Goal: Transaction & Acquisition: Subscribe to service/newsletter

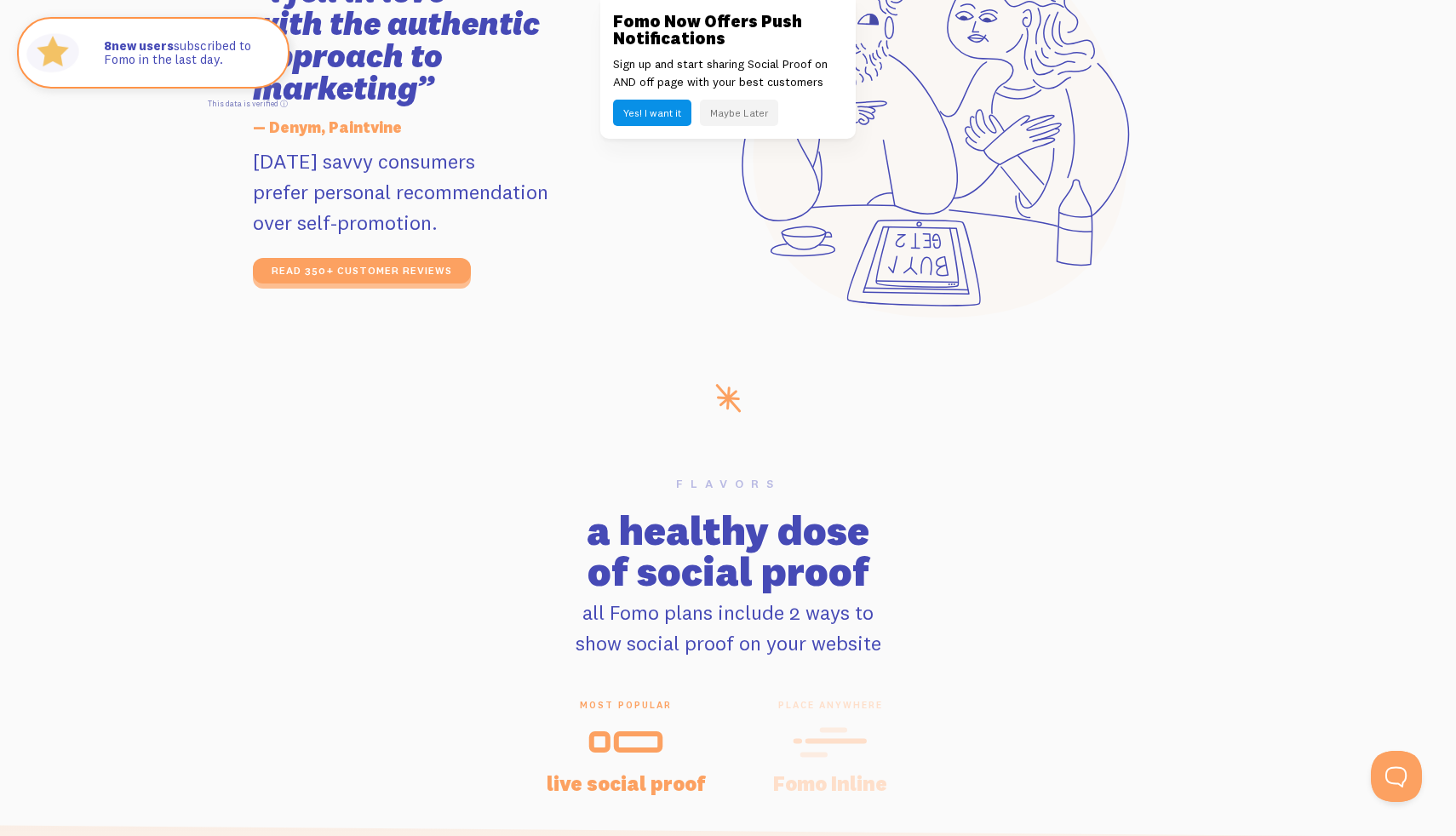
scroll to position [3254, 0]
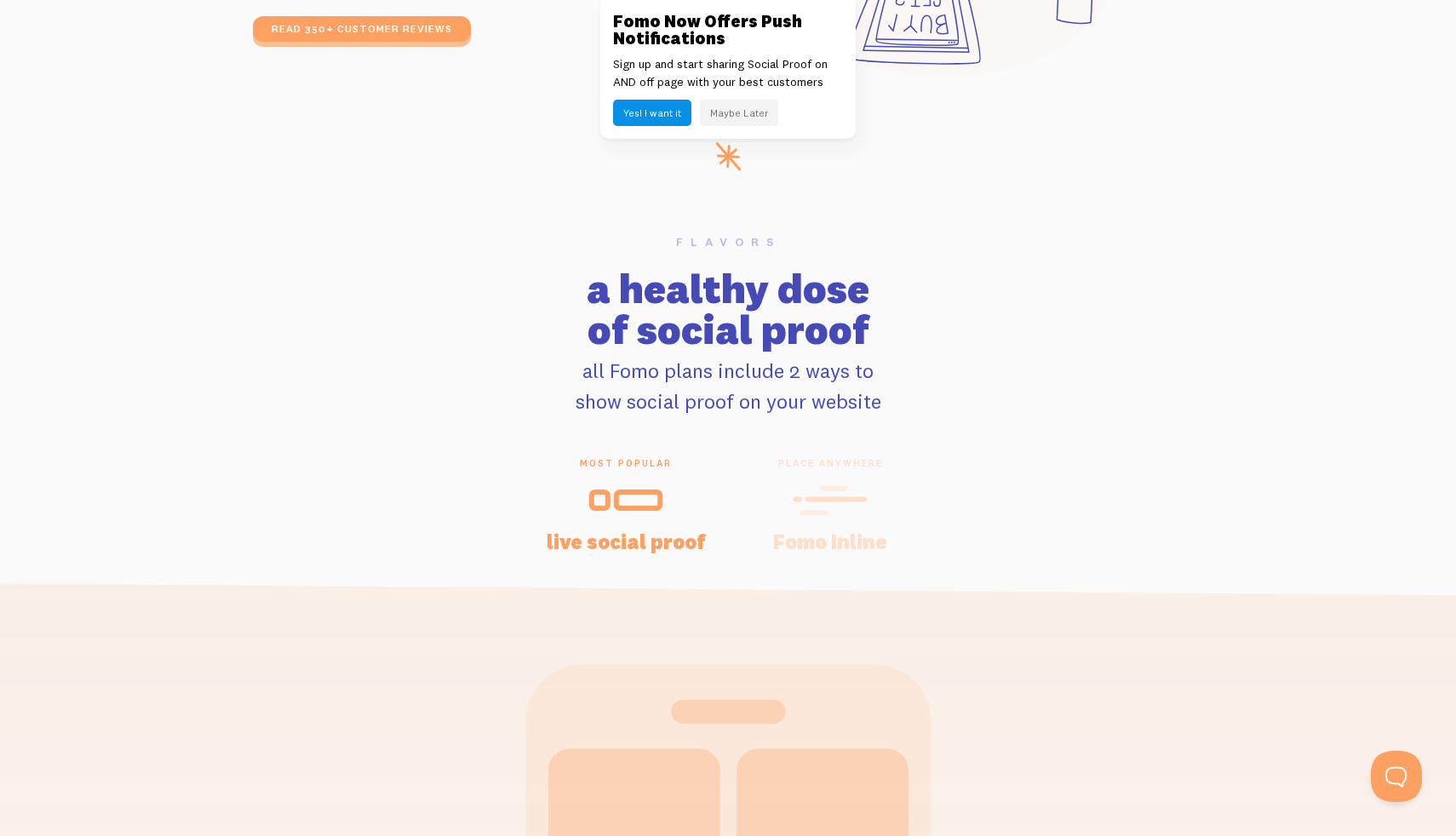
click at [743, 101] on button "Maybe Later" at bounding box center [739, 112] width 78 height 26
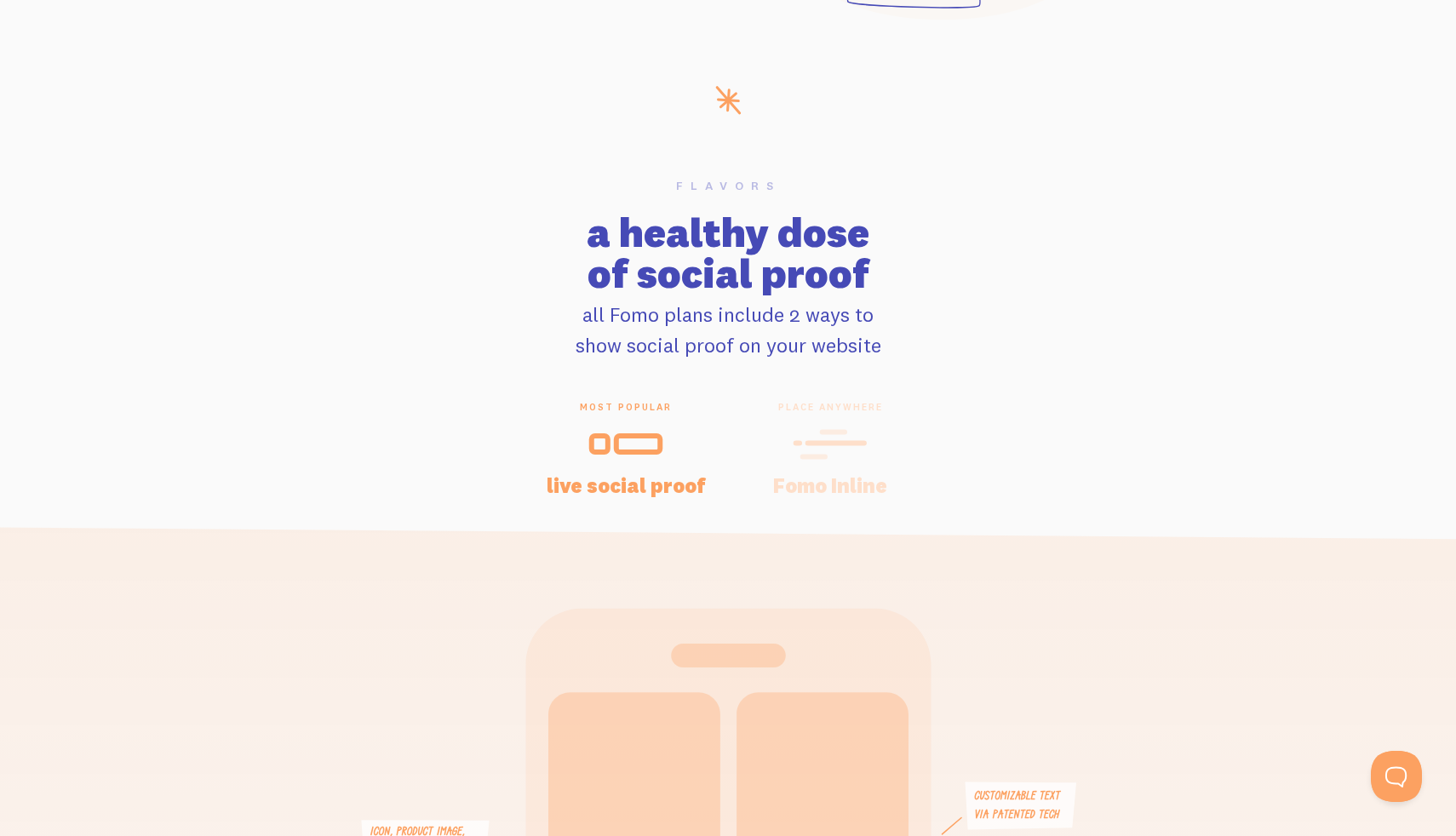
scroll to position [3328, 0]
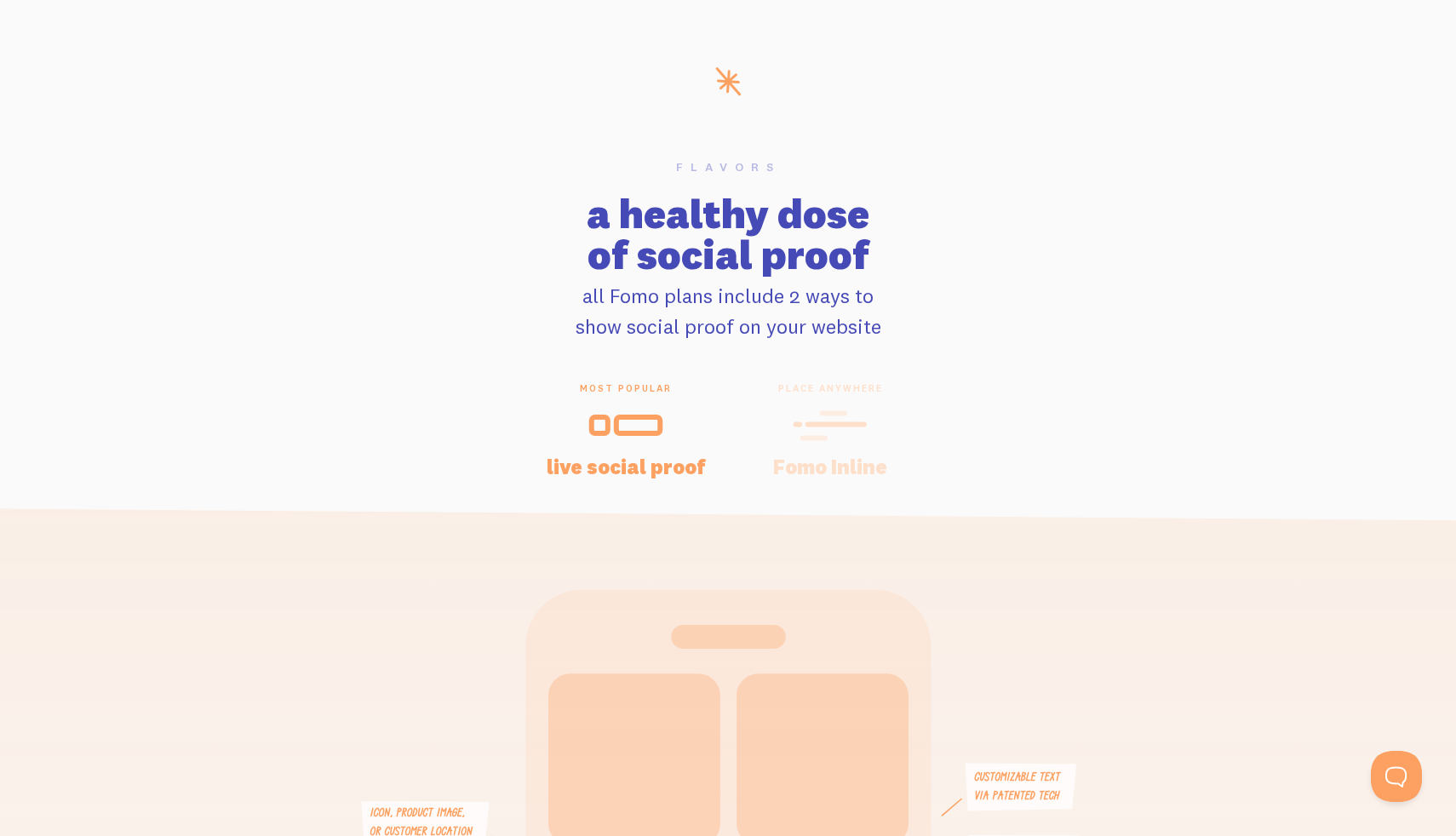
click at [828, 396] on div "place anywhere Fomo Inline" at bounding box center [830, 429] width 205 height 94
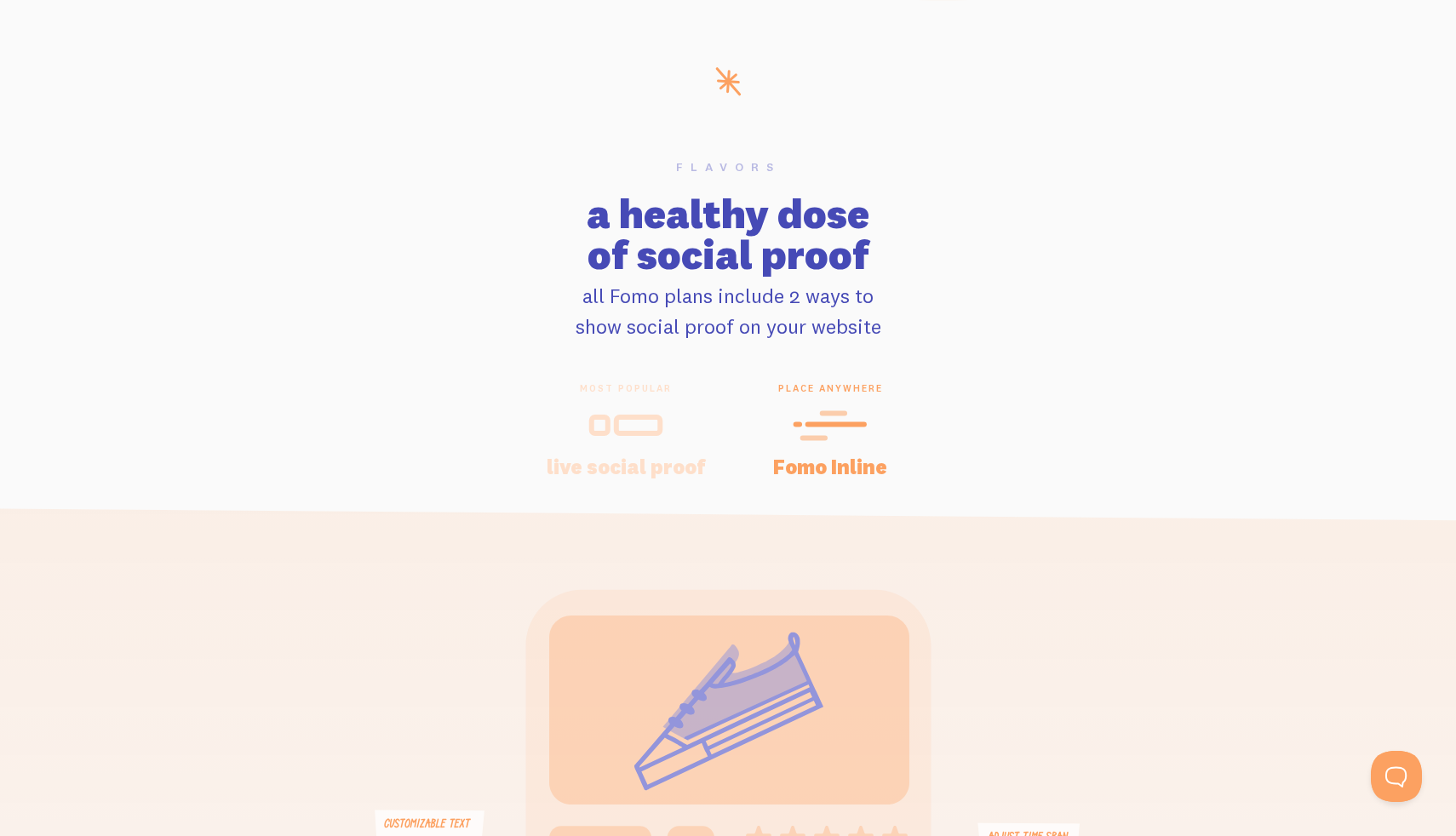
click at [673, 417] on div at bounding box center [626, 426] width 164 height 41
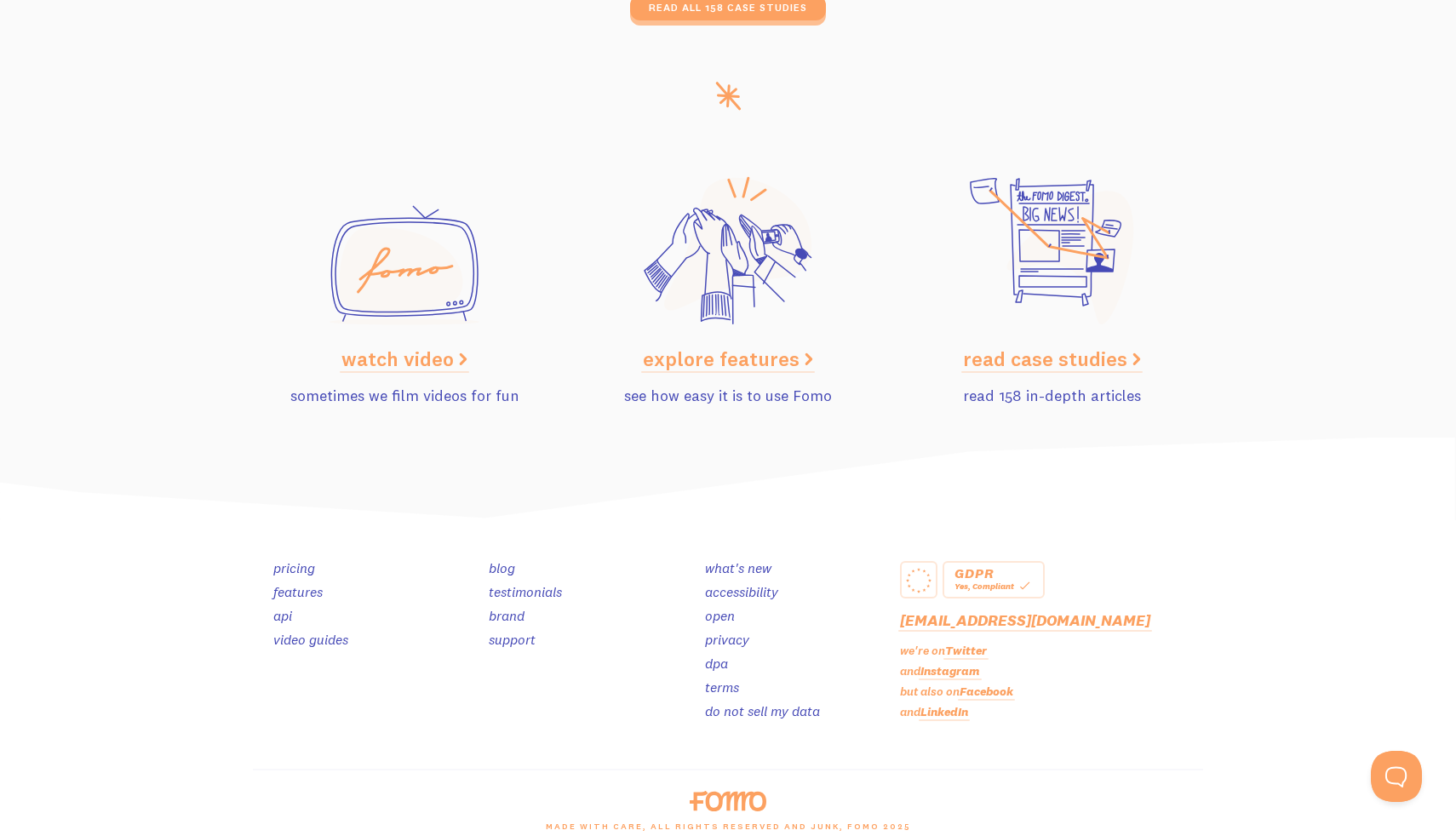
scroll to position [8449, 0]
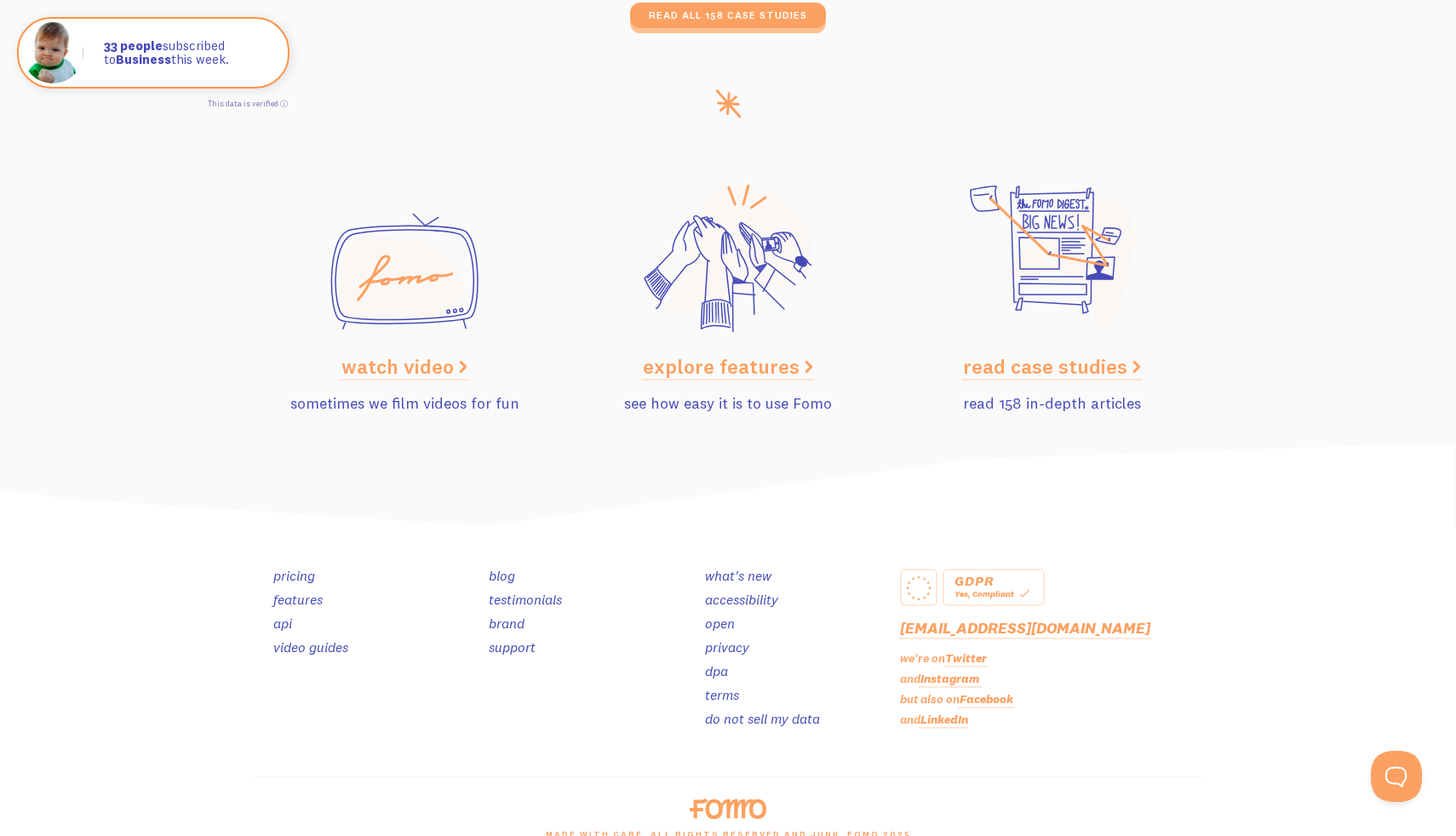
click at [412, 372] on link "watch video" at bounding box center [404, 366] width 126 height 25
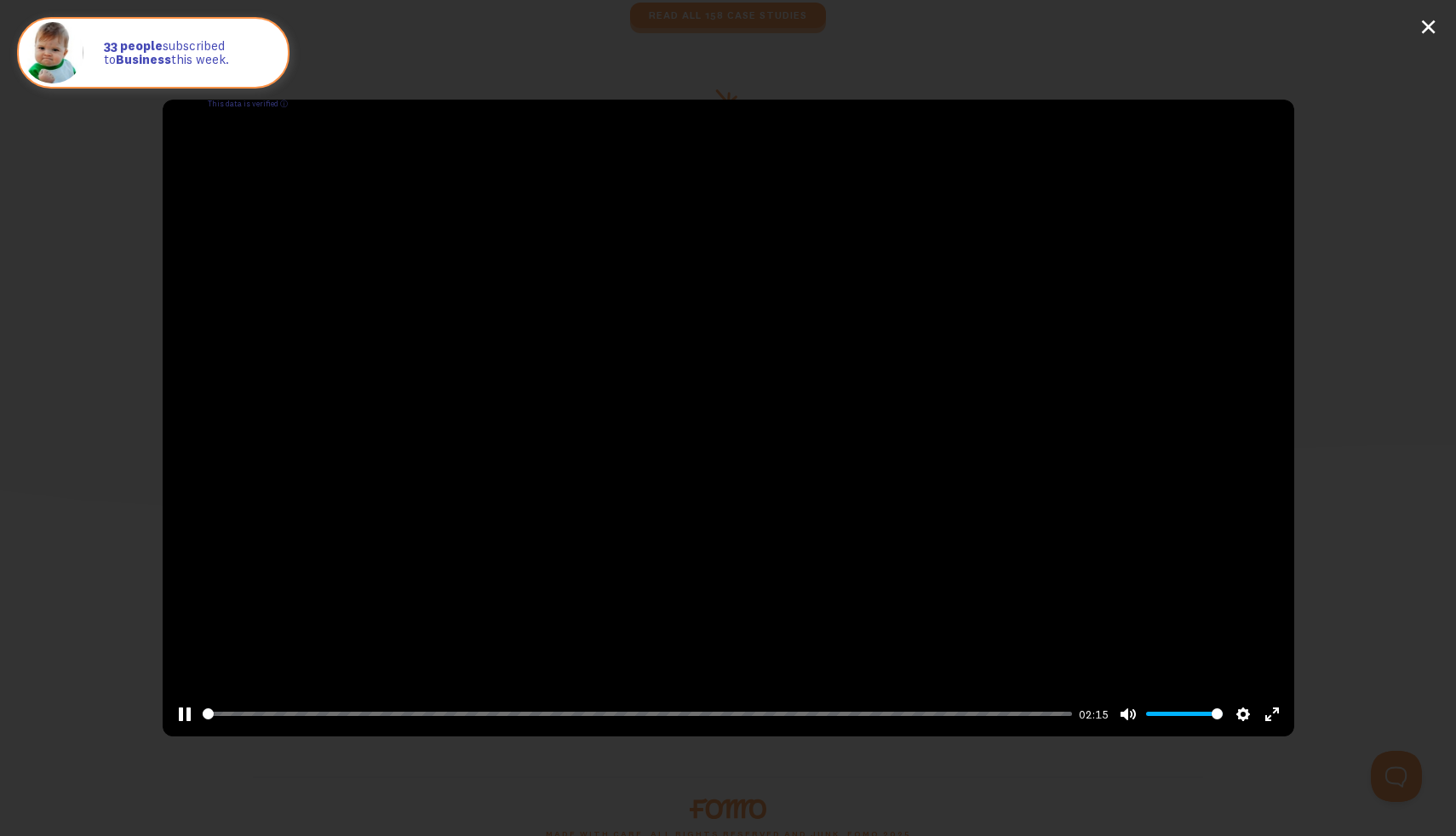
click at [602, 398] on div at bounding box center [728, 418] width 1132 height 637
click at [367, 715] on input "Seek" at bounding box center [636, 714] width 866 height 17
click at [385, 716] on input "Seek" at bounding box center [636, 714] width 866 height 17
click at [423, 713] on input "Seek" at bounding box center [636, 714] width 866 height 17
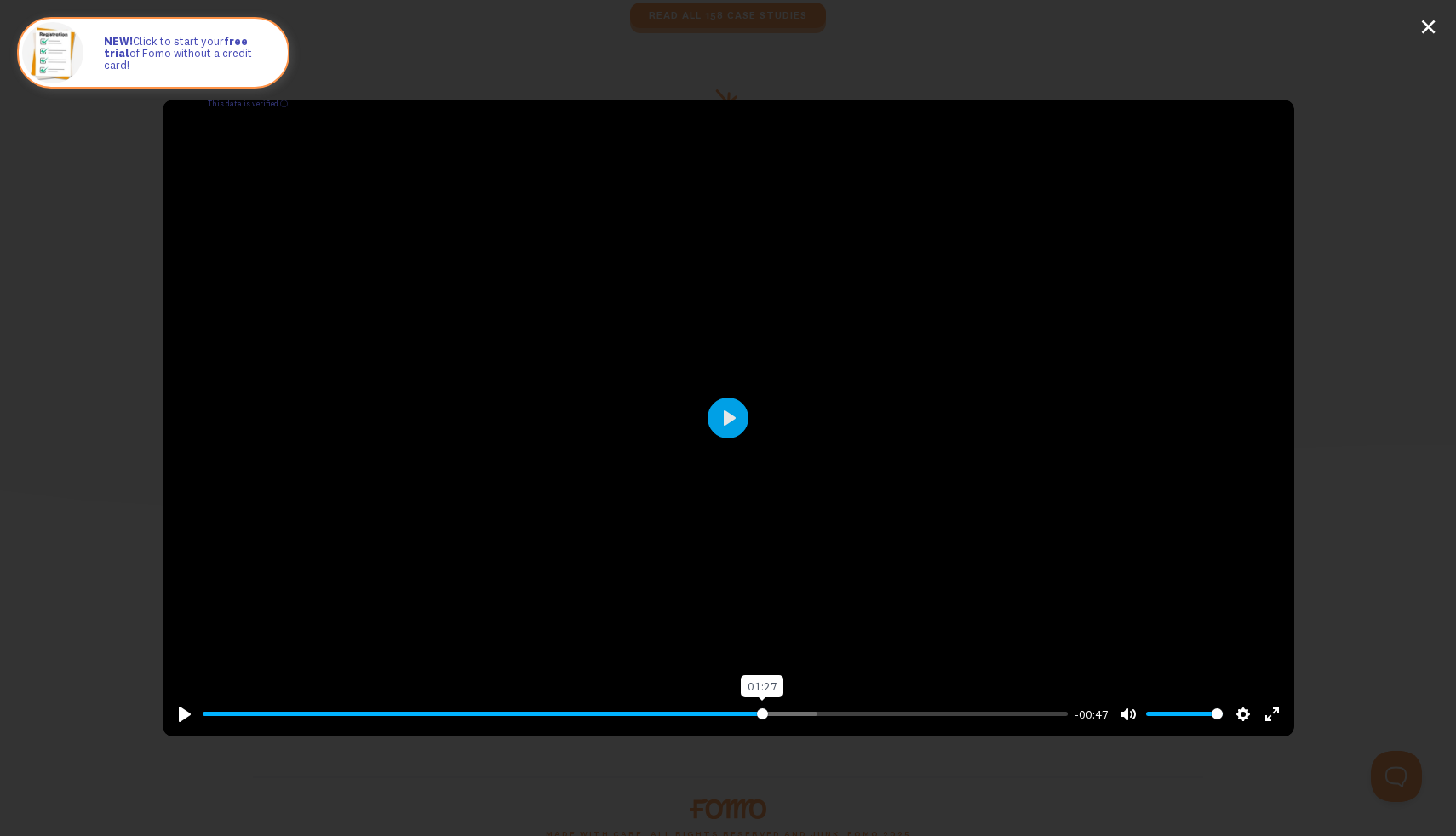
click at [762, 716] on input "Seek" at bounding box center [636, 714] width 866 height 17
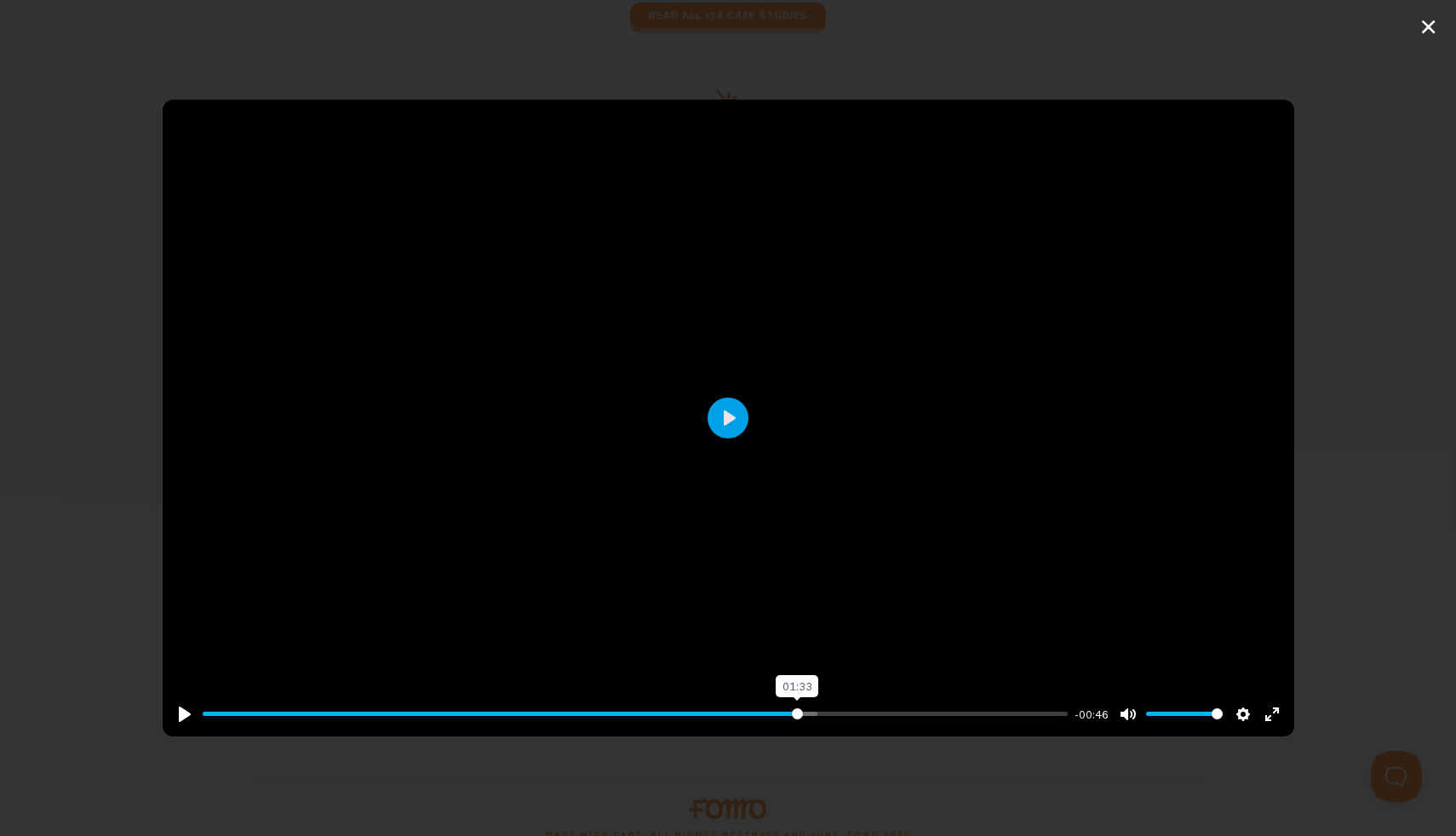
type input "68.98"
click at [797, 713] on input "Seek" at bounding box center [636, 714] width 866 height 17
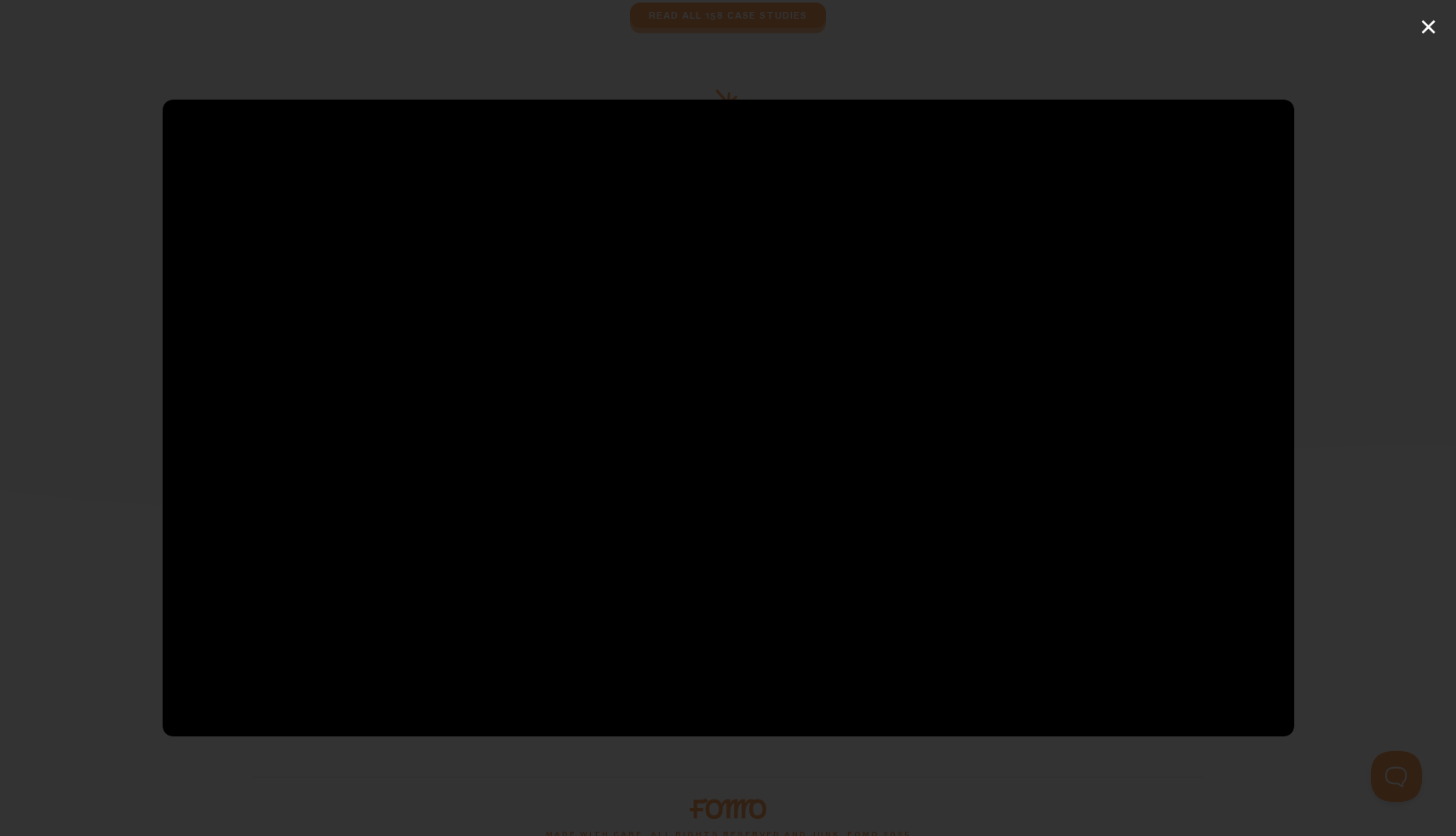
click at [1421, 39] on div "Pause Play % buffered 01:34 -00:46 Unmute Mute Disable captions Enable captions…" at bounding box center [728, 418] width 1456 height 836
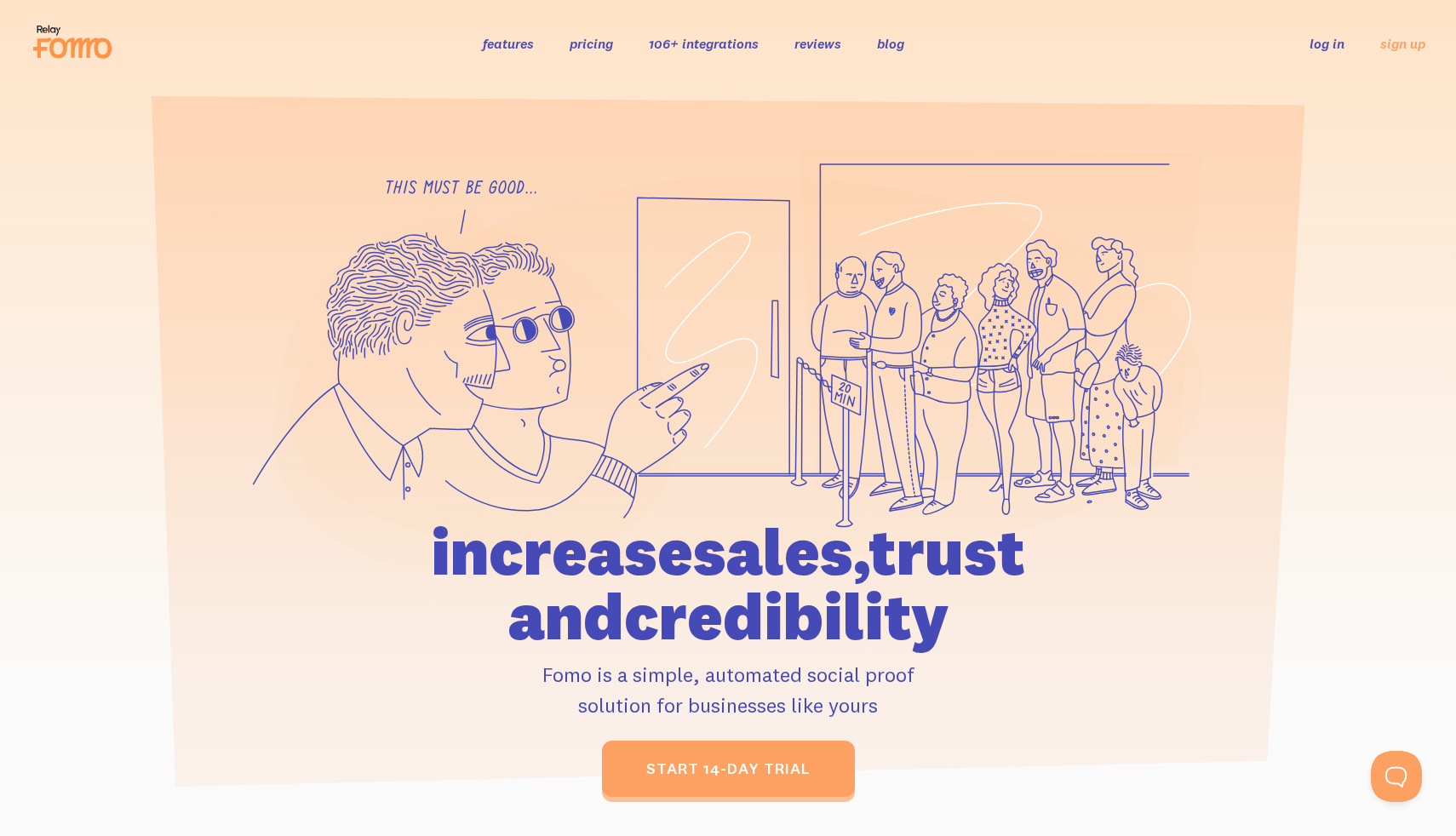
click at [593, 46] on link "pricing" at bounding box center [591, 43] width 44 height 17
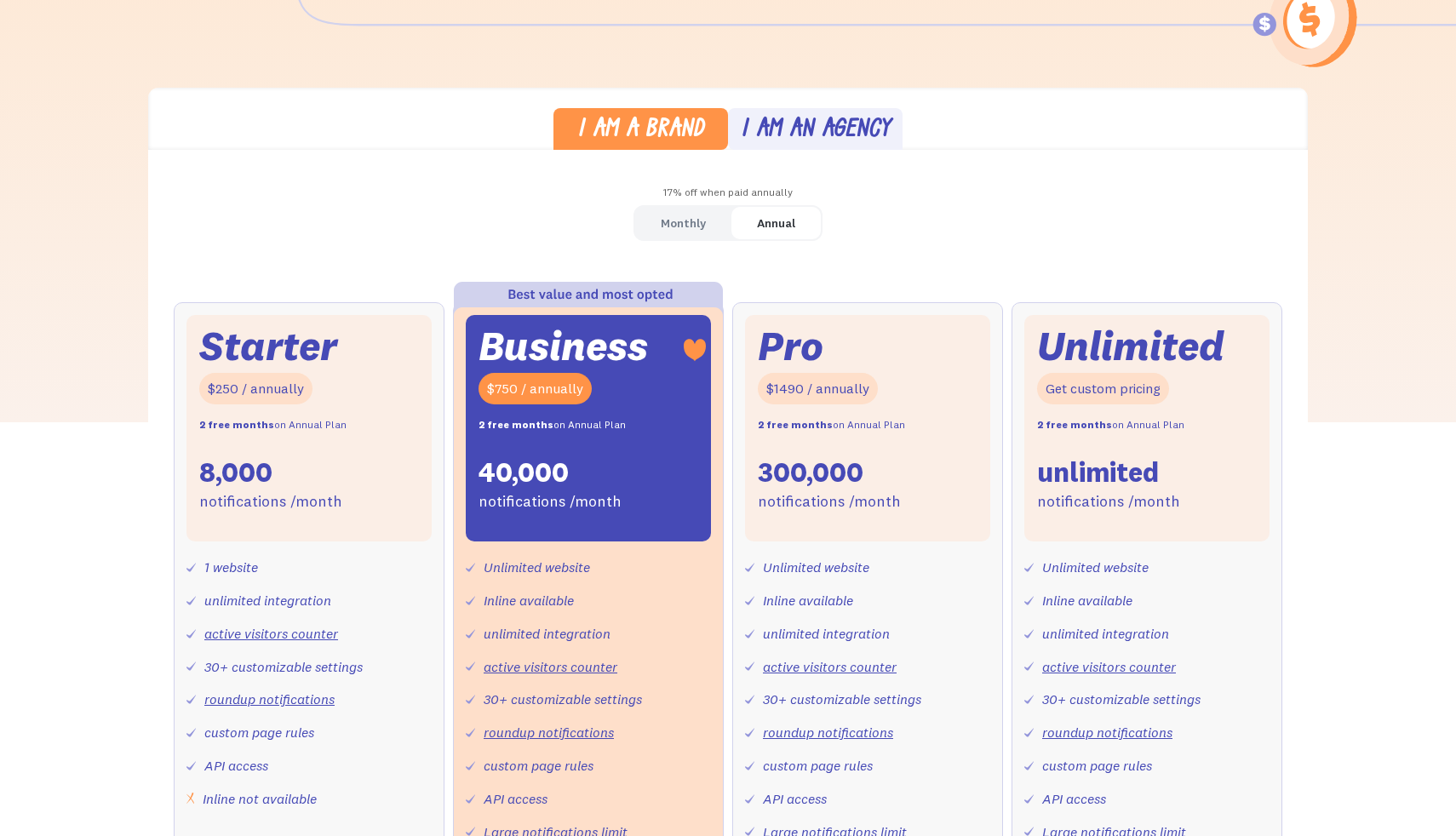
scroll to position [453, 0]
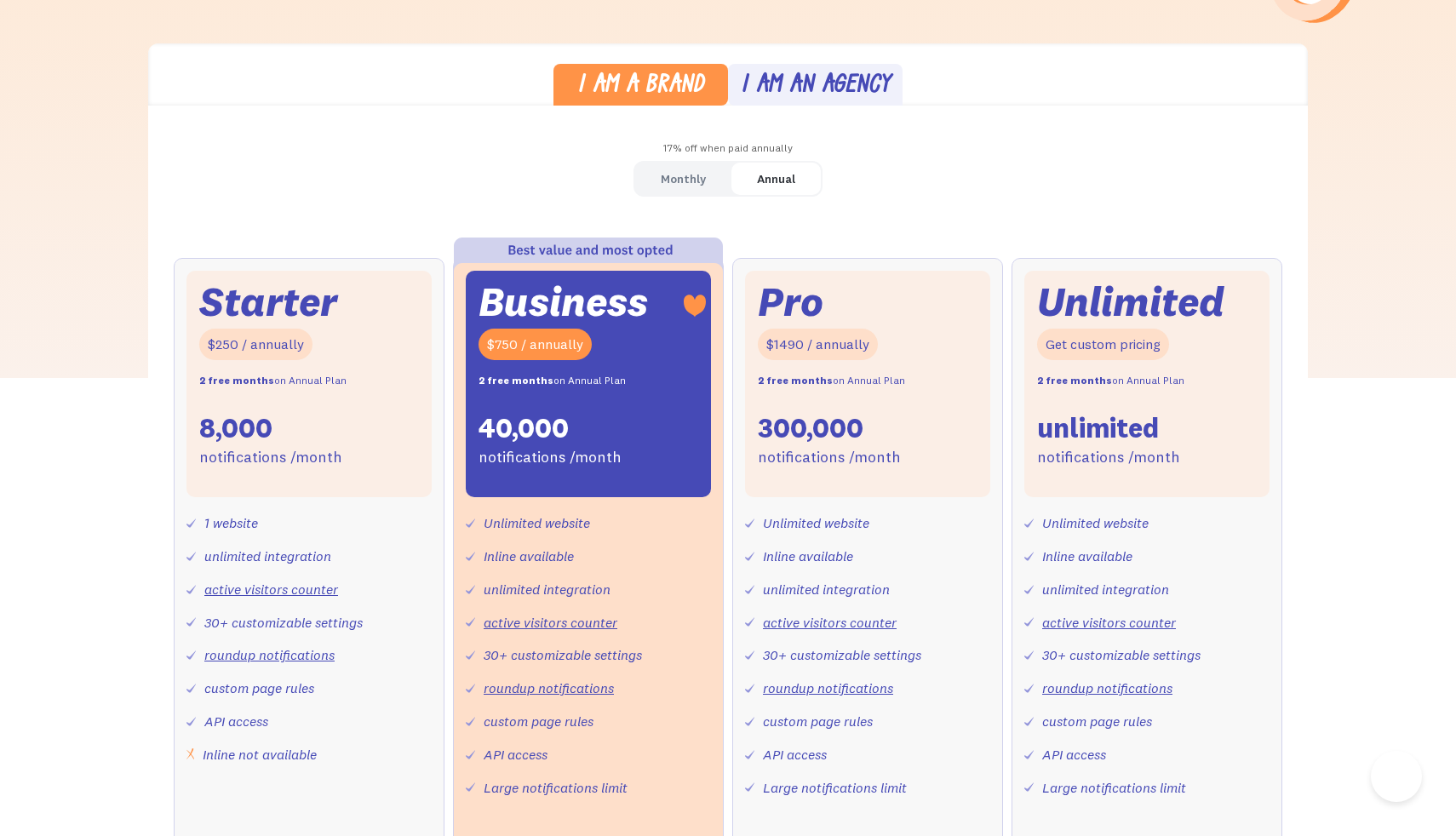
click at [673, 177] on div "Monthly" at bounding box center [683, 179] width 45 height 24
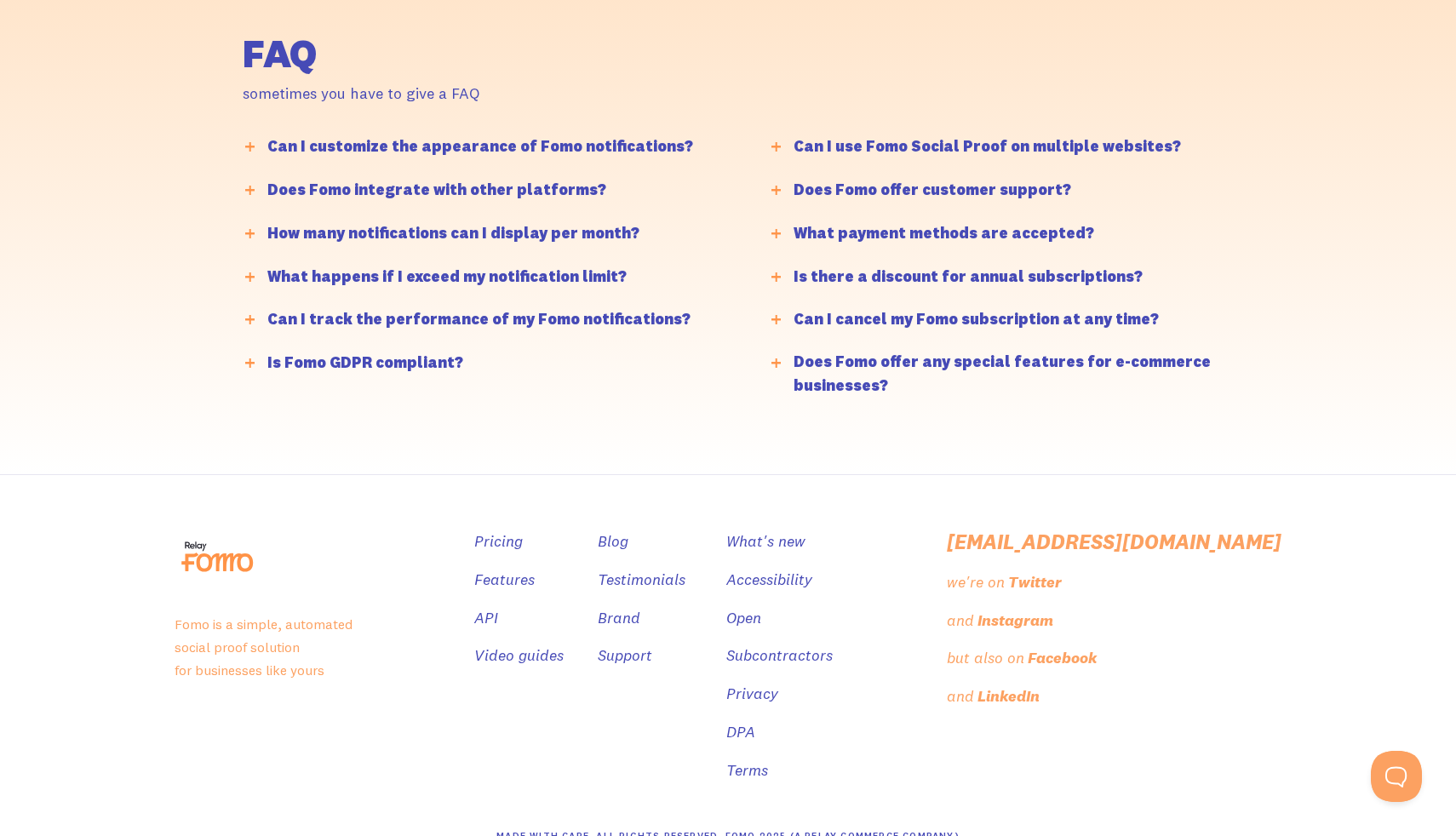
scroll to position [4150, 0]
